Goal: Find specific page/section: Find specific page/section

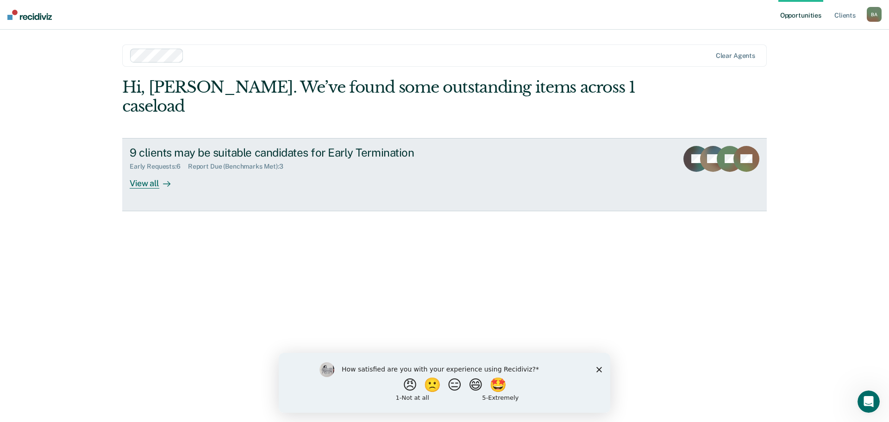
click at [153, 170] on div "View all" at bounding box center [156, 179] width 52 height 18
